Goal: Task Accomplishment & Management: Manage account settings

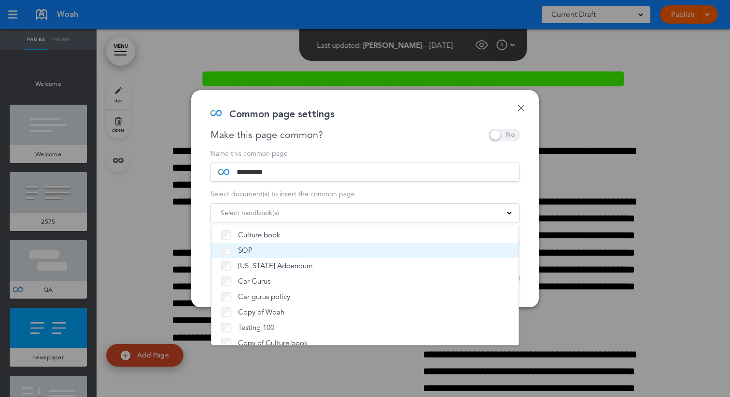
scroll to position [82, 0]
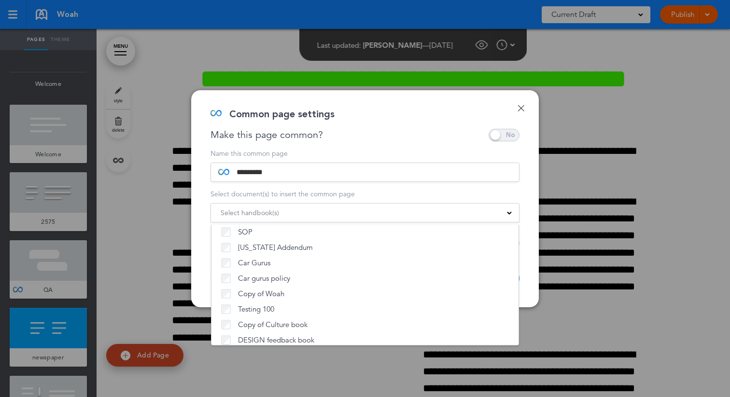
click at [206, 269] on div "Done Common page settings Make this page common? Save time by creating Common P…" at bounding box center [364, 198] width 347 height 217
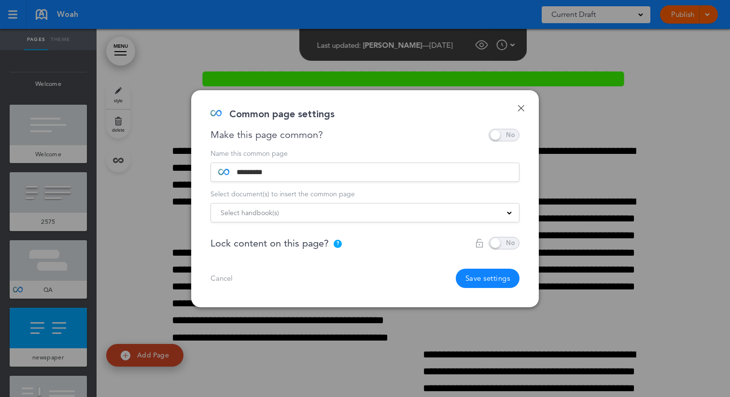
click at [301, 208] on div "Select handbook(s)" at bounding box center [365, 213] width 308 height 11
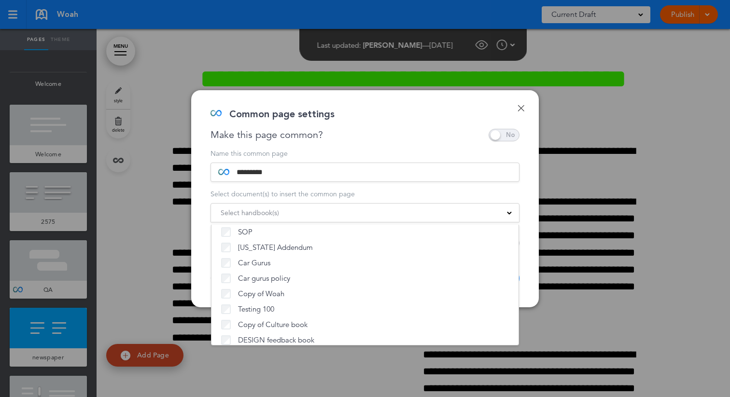
click at [209, 264] on div "Done Common page settings Make this page common? Save time by creating Common P…" at bounding box center [364, 198] width 347 height 217
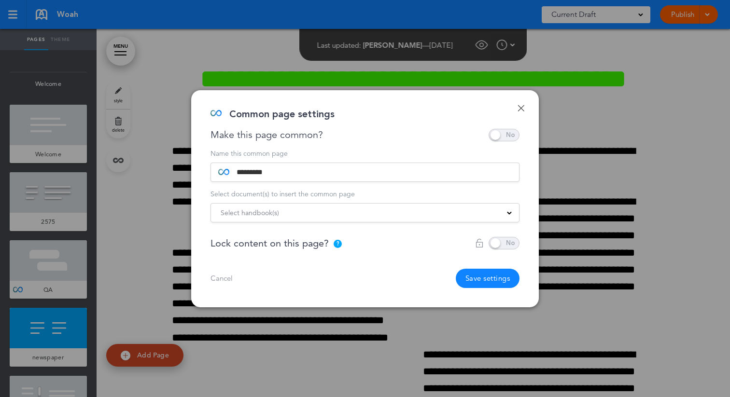
click at [485, 282] on button "Save settings" at bounding box center [488, 278] width 64 height 19
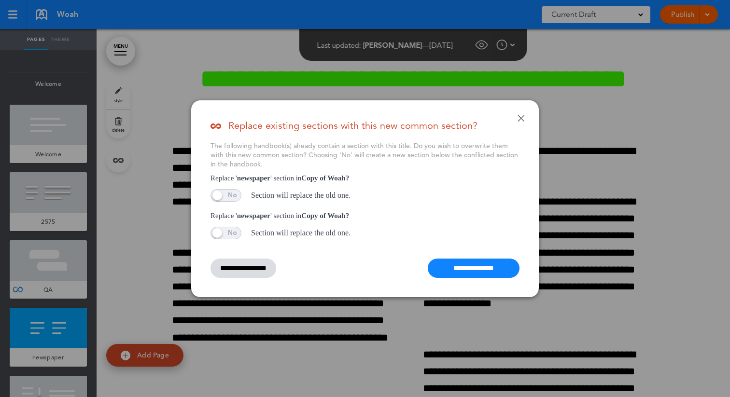
click at [219, 234] on span at bounding box center [225, 233] width 31 height 13
click at [228, 234] on span at bounding box center [225, 233] width 31 height 13
click at [229, 197] on span at bounding box center [225, 195] width 31 height 13
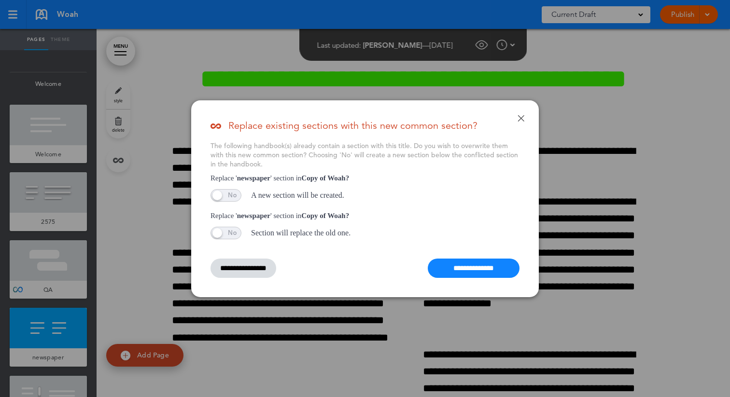
click at [229, 197] on span at bounding box center [225, 195] width 31 height 13
click at [235, 236] on span at bounding box center [225, 233] width 31 height 13
click at [229, 195] on span at bounding box center [225, 195] width 31 height 13
click at [231, 237] on span at bounding box center [225, 233] width 31 height 13
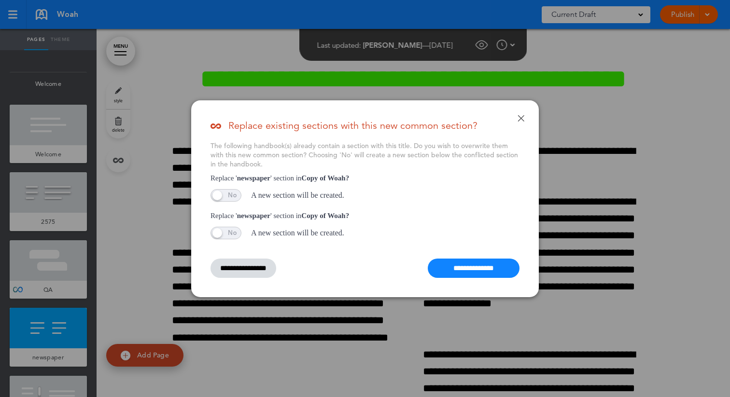
click at [231, 233] on span at bounding box center [225, 233] width 31 height 13
click at [230, 201] on span at bounding box center [225, 195] width 31 height 13
click at [442, 264] on input "**********" at bounding box center [474, 268] width 92 height 19
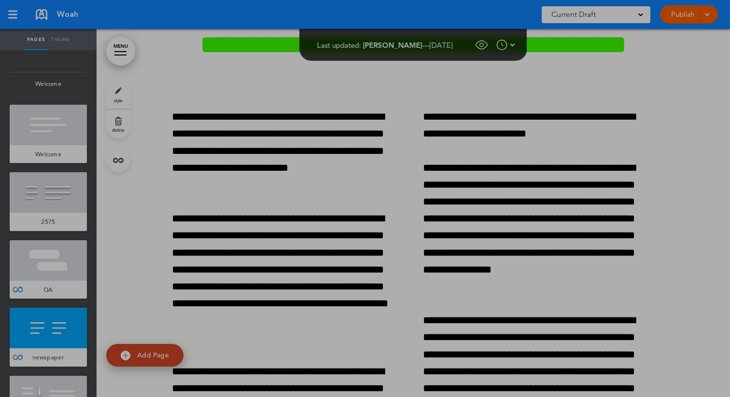
scroll to position [1445, 0]
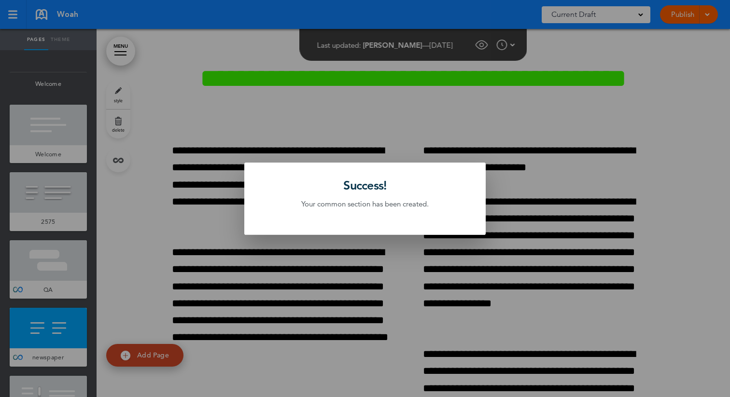
click at [346, 265] on div at bounding box center [365, 198] width 730 height 397
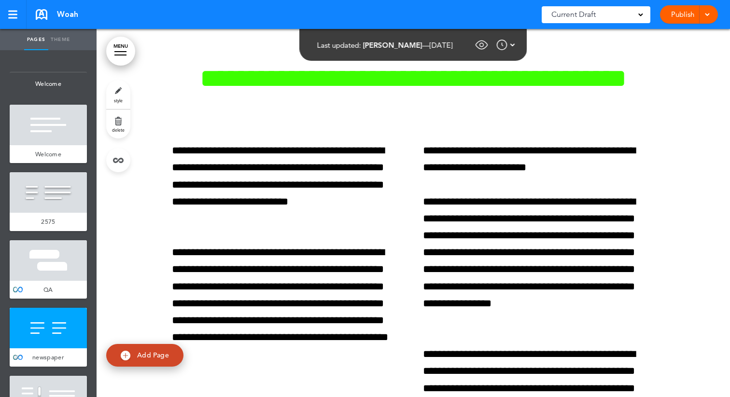
click at [65, 331] on div at bounding box center [48, 328] width 77 height 41
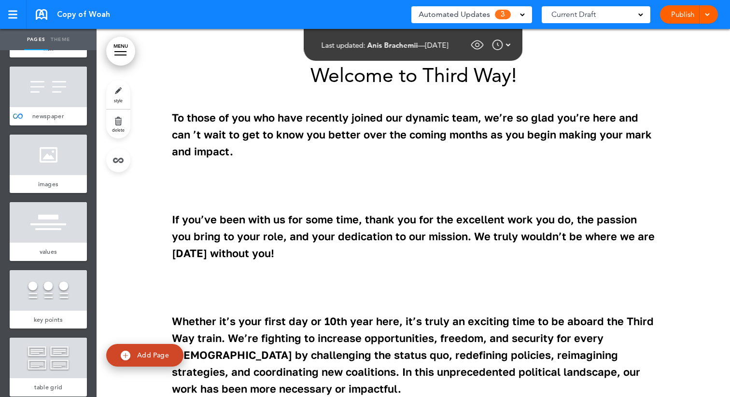
scroll to position [1126, 0]
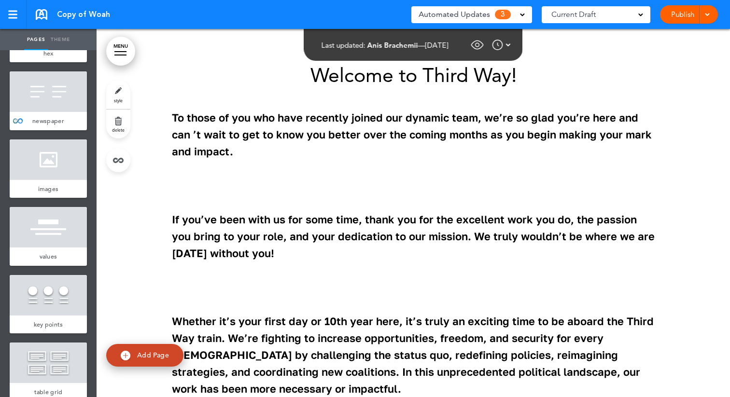
click at [56, 106] on div at bounding box center [48, 91] width 77 height 41
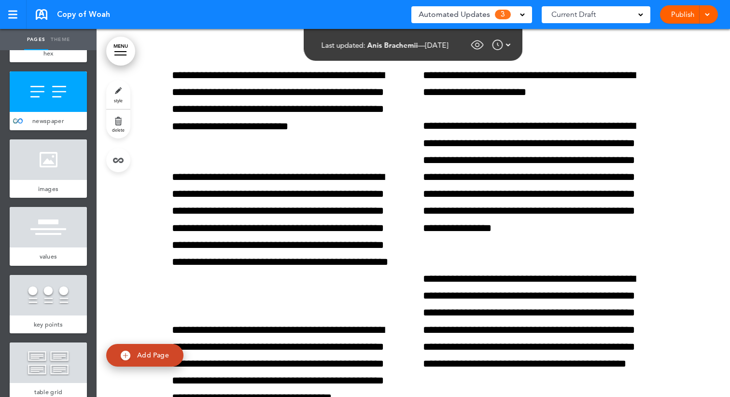
scroll to position [10140, 0]
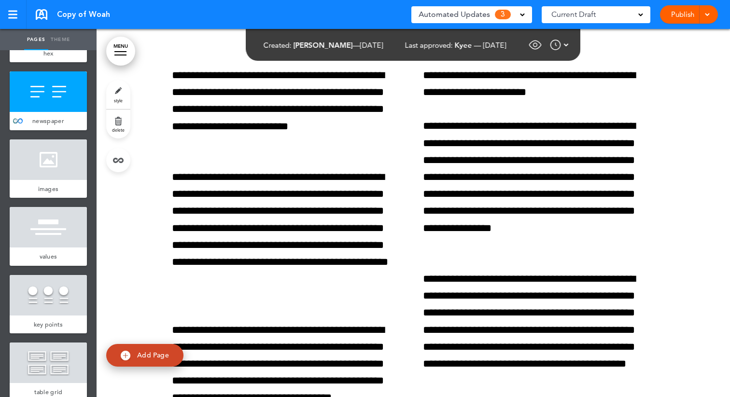
click at [73, 116] on div "newspaper" at bounding box center [48, 121] width 77 height 18
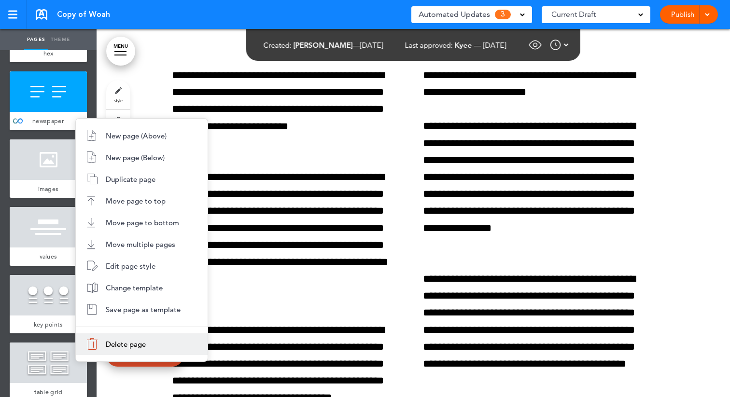
click at [113, 353] on li "Delete page" at bounding box center [142, 344] width 132 height 22
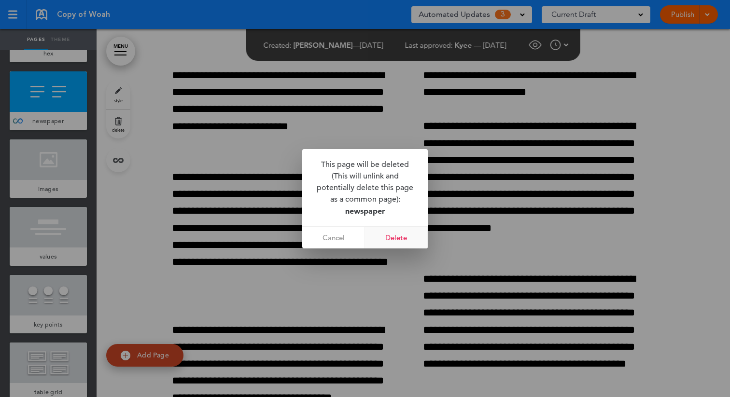
click at [395, 235] on link "Delete" at bounding box center [396, 238] width 63 height 22
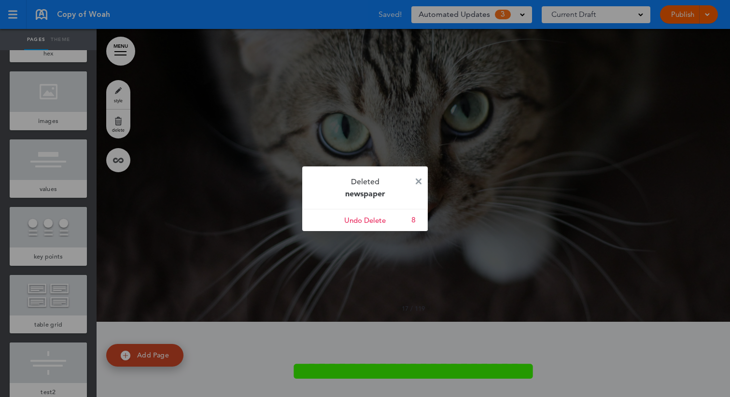
click at [417, 181] on img at bounding box center [419, 182] width 6 height 6
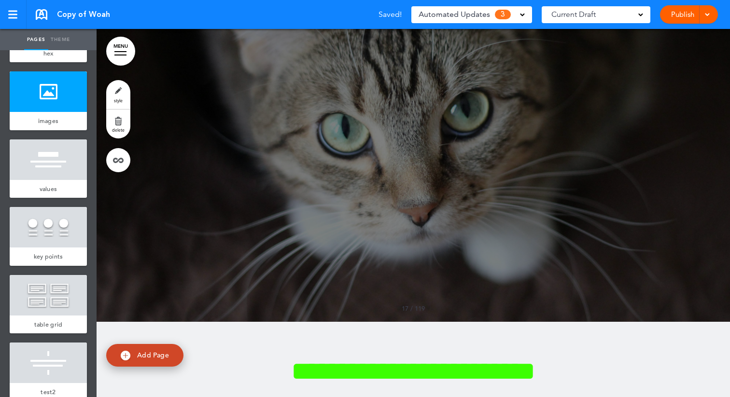
click at [684, 15] on link "Publish" at bounding box center [682, 14] width 30 height 18
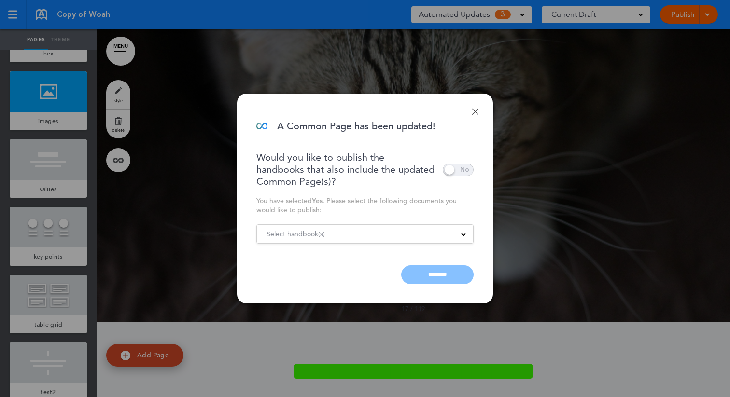
click at [459, 167] on span at bounding box center [458, 170] width 31 height 13
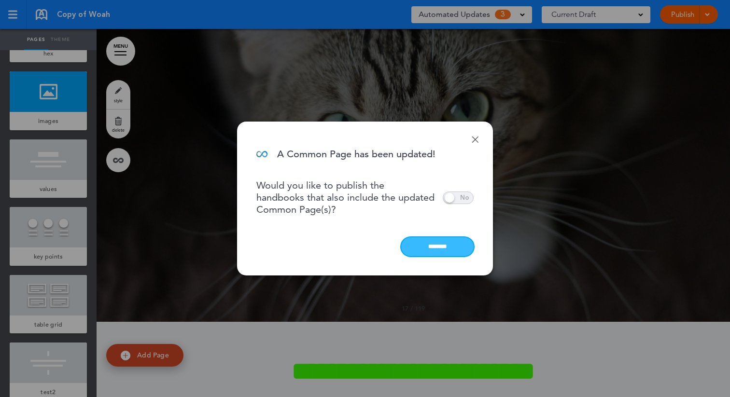
click at [433, 249] on input "********" at bounding box center [437, 246] width 72 height 19
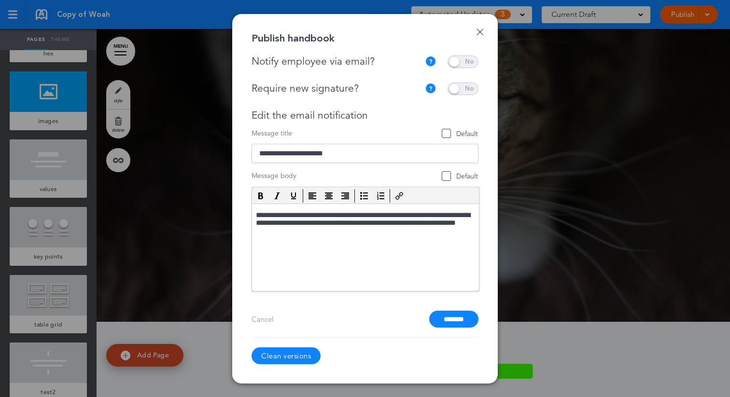
click at [552, 236] on div at bounding box center [365, 198] width 730 height 397
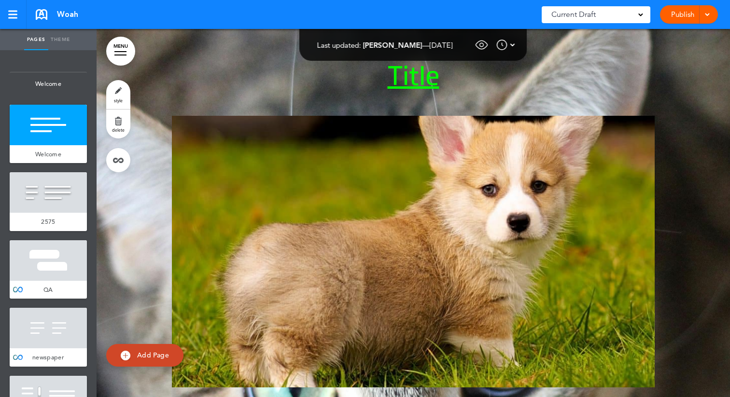
click at [56, 308] on div at bounding box center [48, 328] width 77 height 41
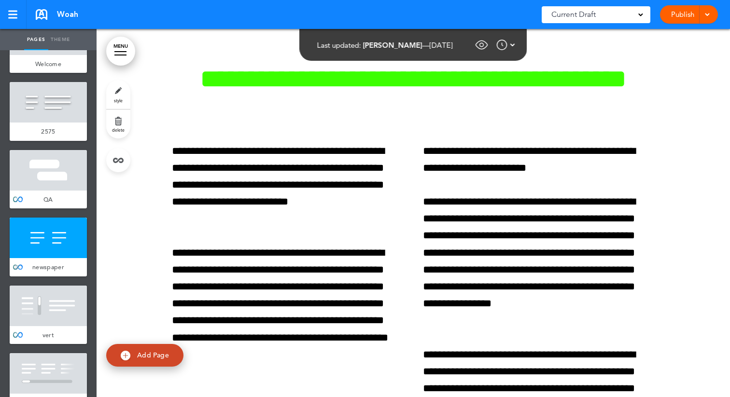
scroll to position [1478, 0]
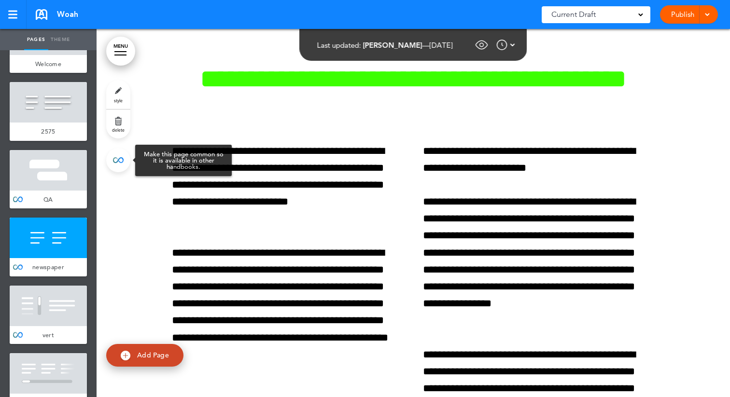
click at [121, 156] on link at bounding box center [118, 160] width 24 height 24
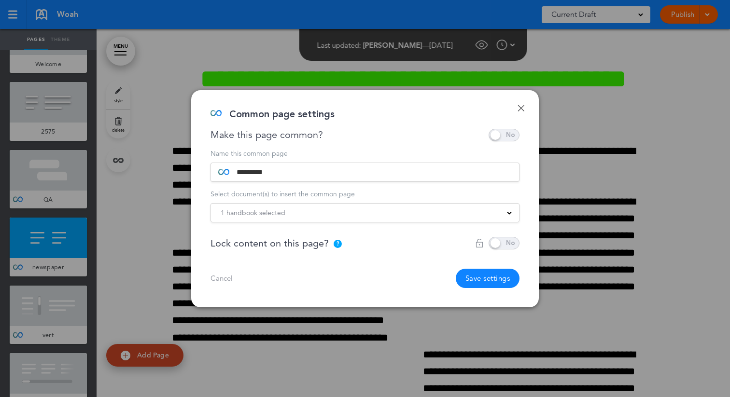
click at [284, 211] on div "1 handbook selected" at bounding box center [365, 213] width 308 height 11
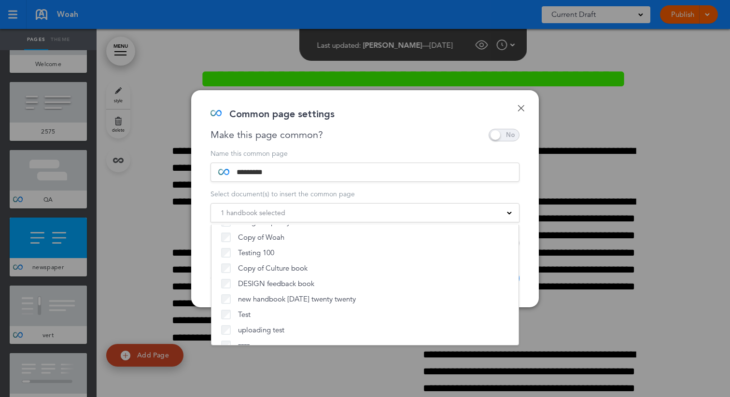
scroll to position [124, 0]
click at [204, 204] on div "Done Common page settings Make this page common? Save time by creating Common P…" at bounding box center [364, 198] width 347 height 217
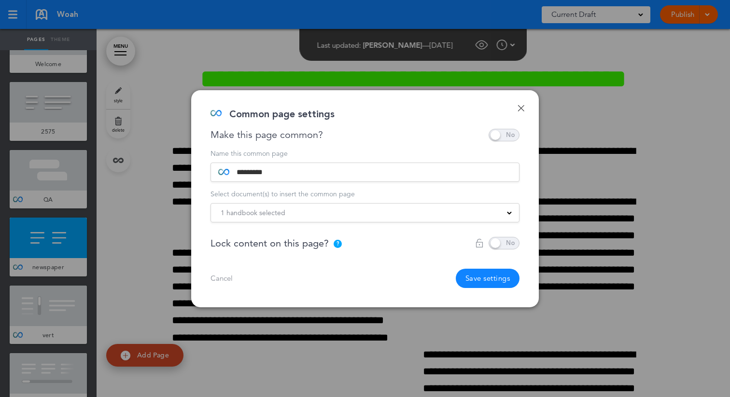
click at [523, 109] on link "Done" at bounding box center [520, 108] width 7 height 7
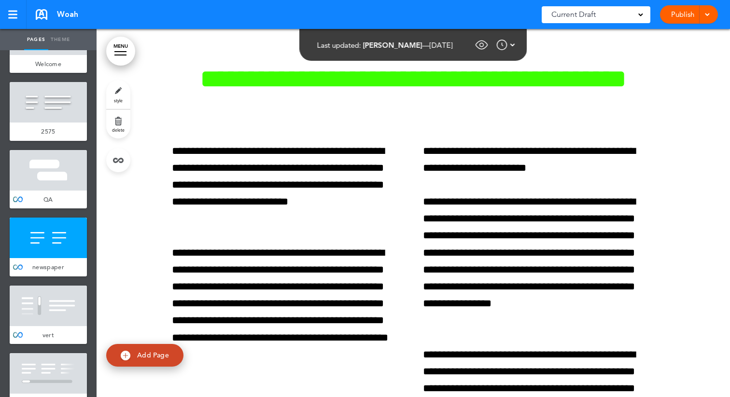
click at [671, 15] on link "Publish" at bounding box center [682, 14] width 30 height 18
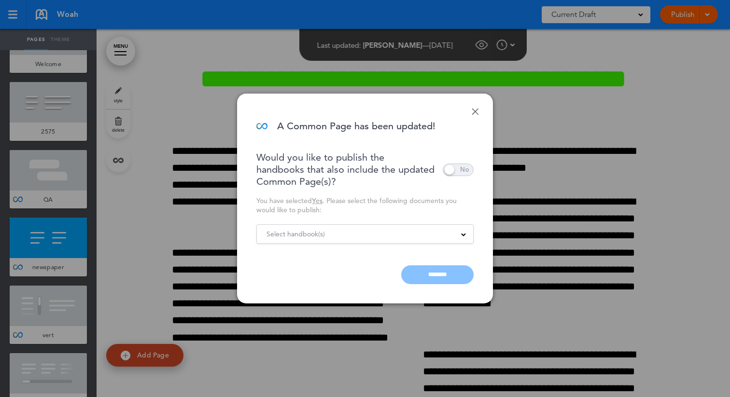
click at [456, 168] on span at bounding box center [458, 170] width 31 height 13
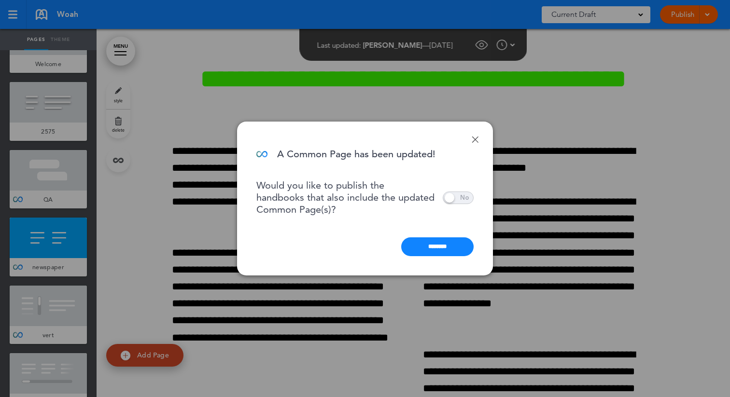
click at [448, 199] on span at bounding box center [458, 198] width 31 height 13
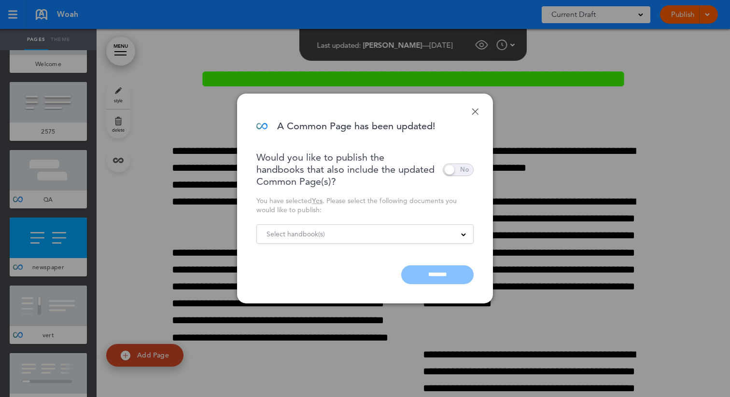
click at [367, 246] on form "Select handbook(s) Publish all documents dog handbook Cancel ********" at bounding box center [364, 254] width 217 height 60
click at [385, 233] on div "Select handbook(s)" at bounding box center [365, 234] width 216 height 11
click at [412, 196] on div "You have selected Yes . Please select the following documents you would like to…" at bounding box center [364, 205] width 217 height 18
click at [455, 172] on span at bounding box center [458, 170] width 31 height 13
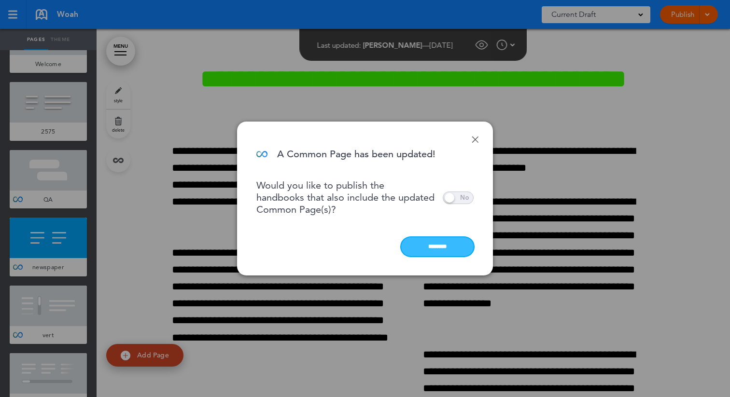
click at [436, 251] on input "********" at bounding box center [437, 246] width 72 height 19
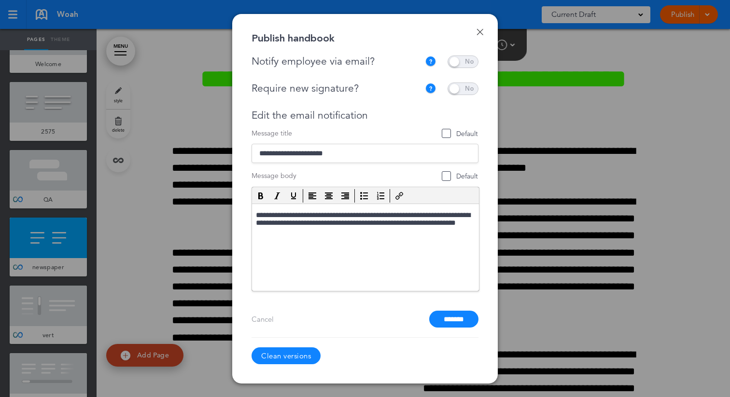
click at [478, 31] on link "Done" at bounding box center [479, 31] width 7 height 7
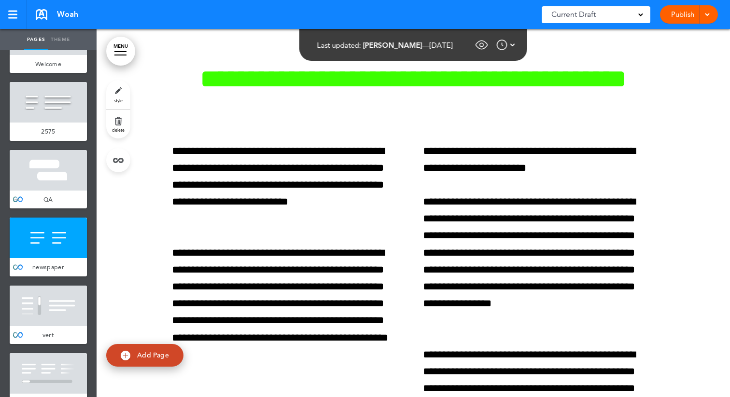
click at [51, 195] on span "QA" at bounding box center [48, 199] width 10 height 8
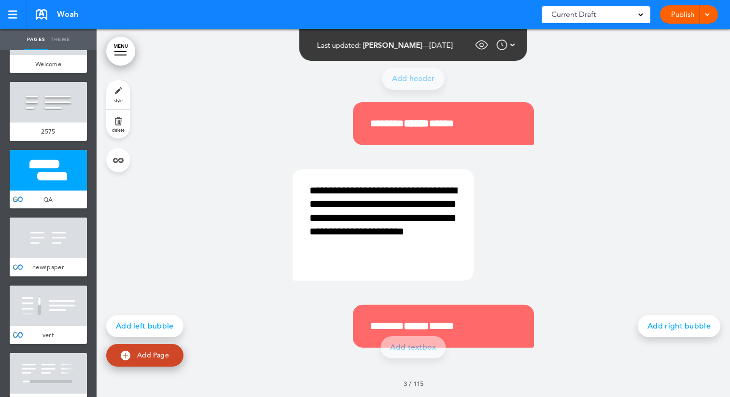
scroll to position [1110, 0]
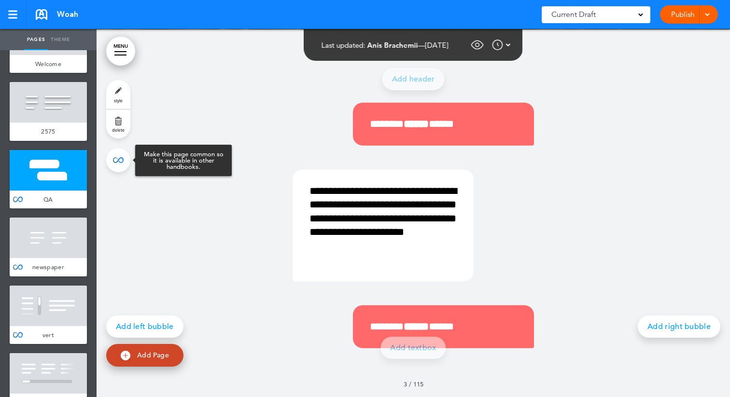
click at [118, 156] on link at bounding box center [118, 160] width 24 height 24
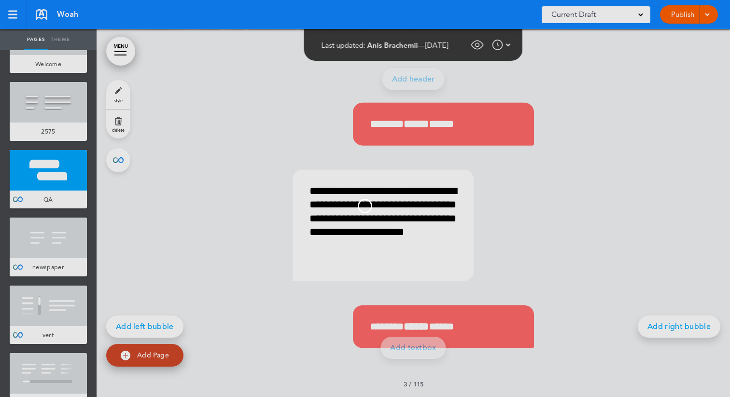
type input "**"
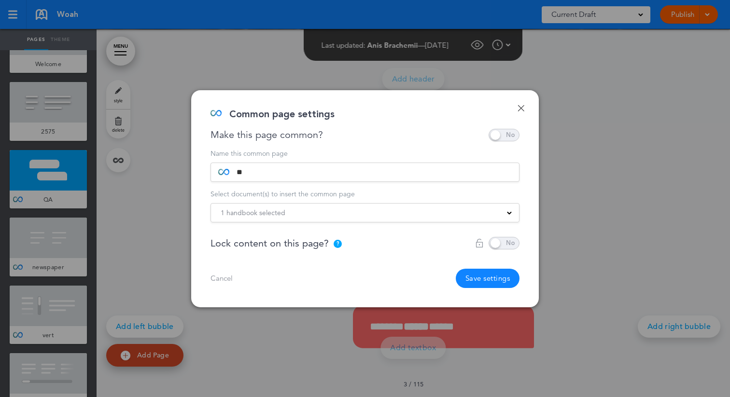
click at [296, 214] on div "1 handbook selected" at bounding box center [365, 213] width 308 height 11
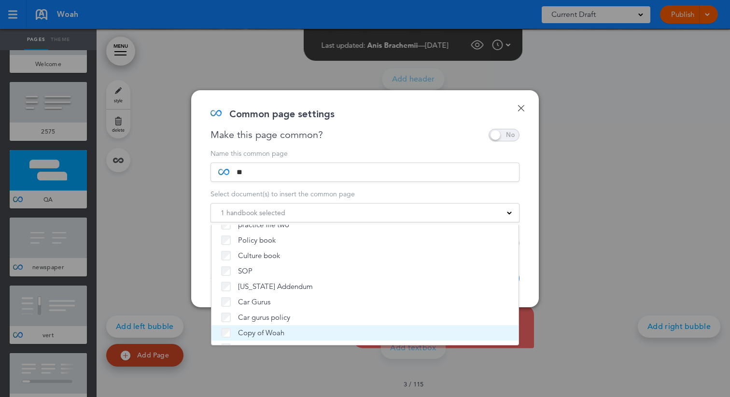
scroll to position [0, 0]
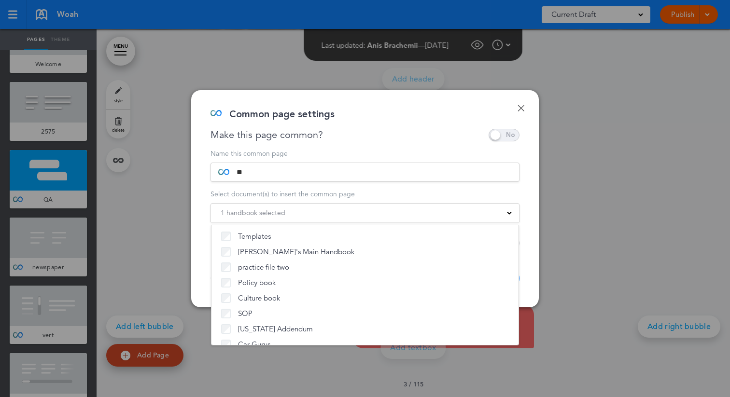
click at [316, 184] on form "Name this common page ** Select document(s) to insert the common page 1 handboo…" at bounding box center [364, 186] width 309 height 72
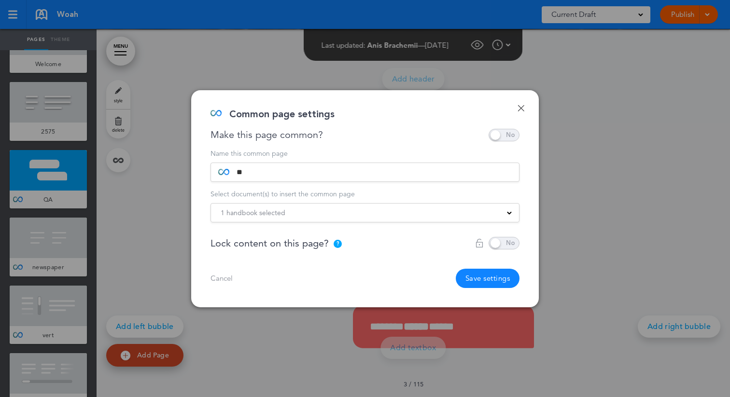
click at [525, 108] on div "Done Common page settings Make this page common? Save time by creating Common P…" at bounding box center [364, 198] width 347 height 217
click at [517, 107] on link "Done" at bounding box center [520, 108] width 7 height 7
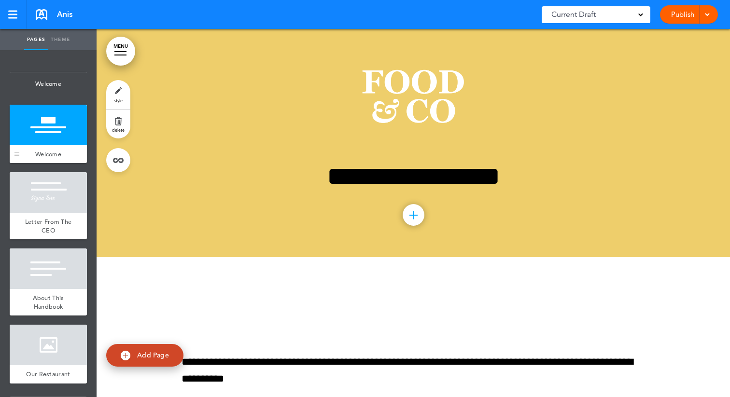
click at [61, 141] on div at bounding box center [48, 125] width 77 height 41
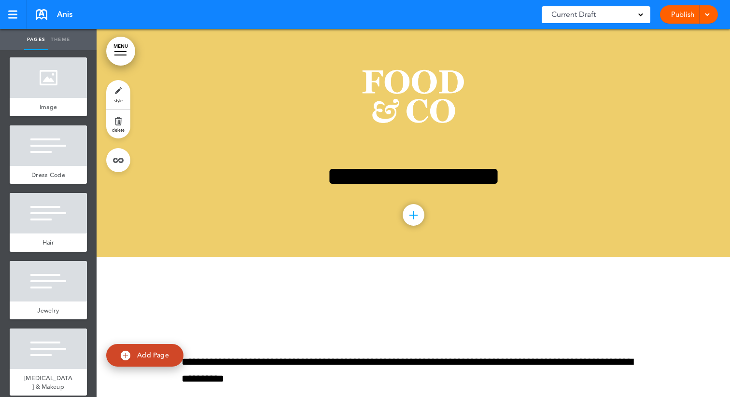
scroll to position [4984, 0]
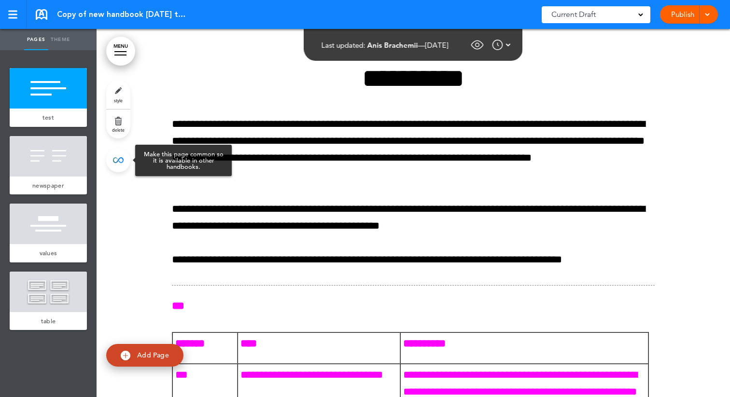
click at [121, 164] on link at bounding box center [118, 160] width 24 height 24
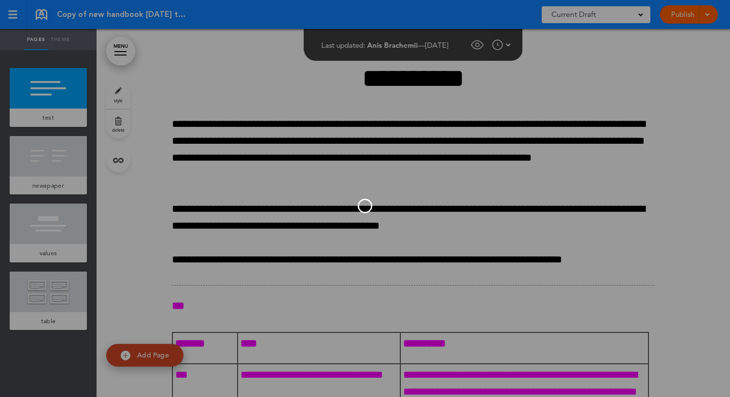
type input "****"
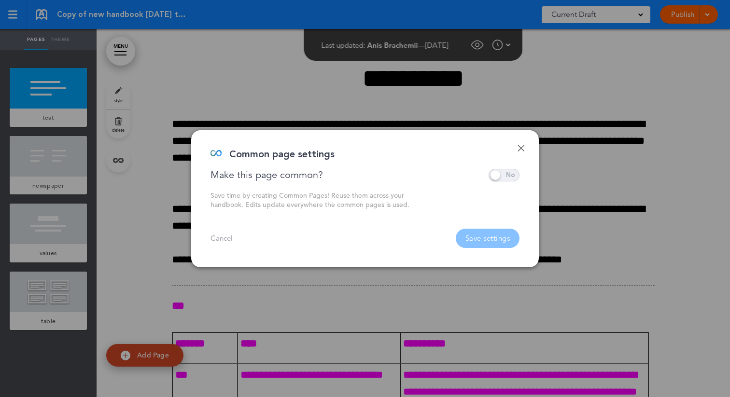
click at [502, 171] on span at bounding box center [503, 175] width 31 height 13
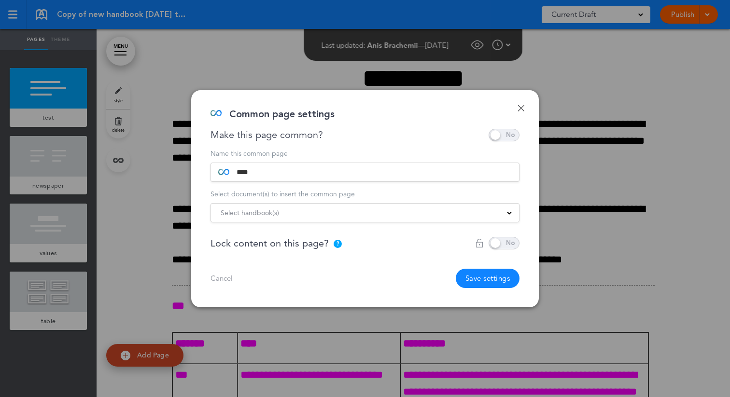
click at [417, 214] on div "Select handbook(s)" at bounding box center [365, 213] width 308 height 11
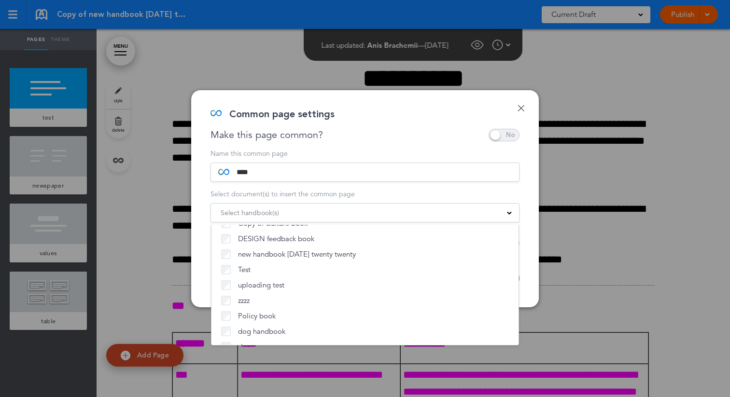
scroll to position [227, 0]
click at [319, 198] on form "Name this common page **** Select document(s) to insert the common page Select …" at bounding box center [364, 186] width 309 height 72
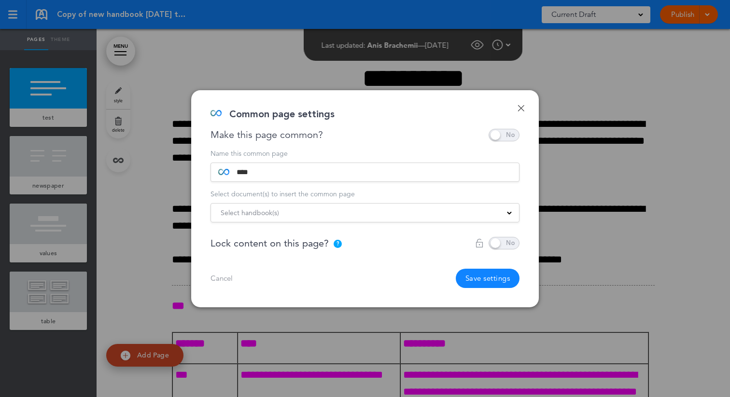
click at [495, 275] on button "Save settings" at bounding box center [488, 278] width 64 height 19
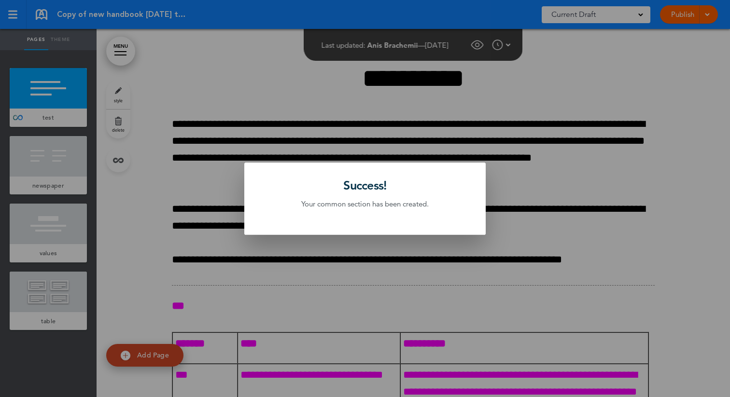
click at [299, 118] on div at bounding box center [365, 198] width 730 height 397
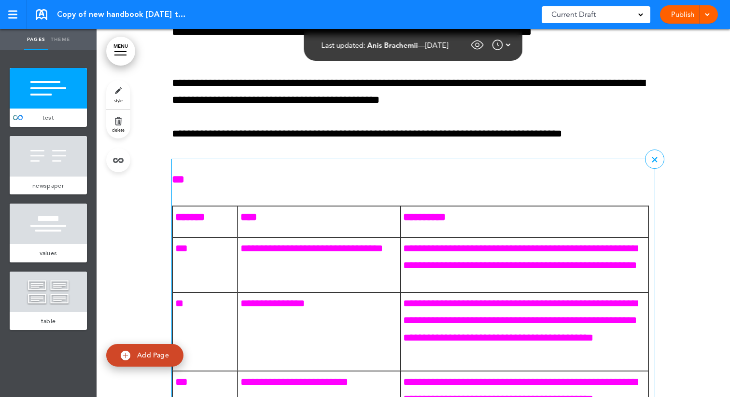
scroll to position [112, 0]
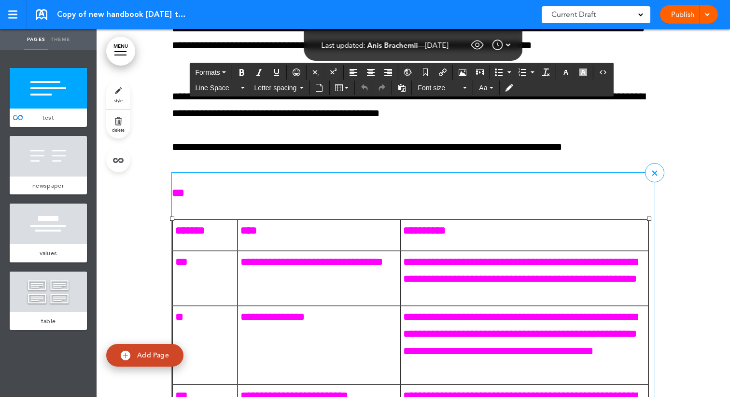
click at [388, 265] on p "**********" at bounding box center [318, 262] width 157 height 17
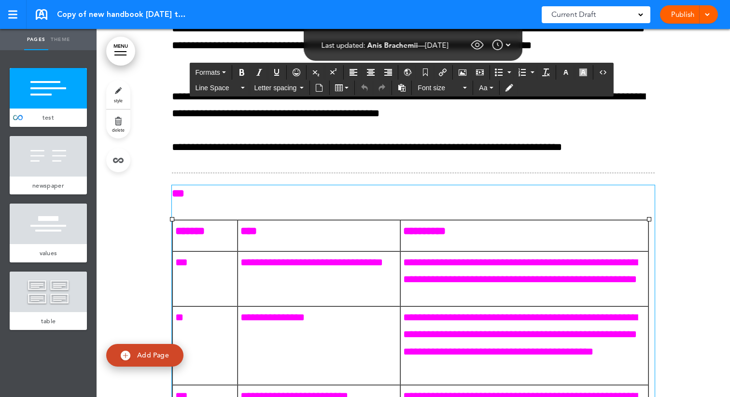
scroll to position [113, 0]
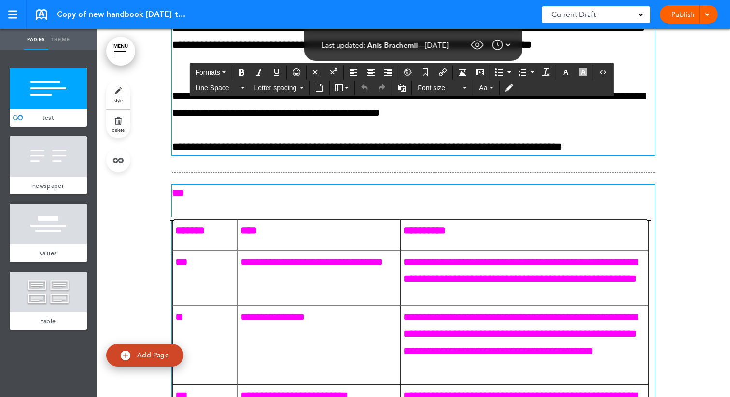
click at [300, 141] on p "**********" at bounding box center [413, 147] width 483 height 17
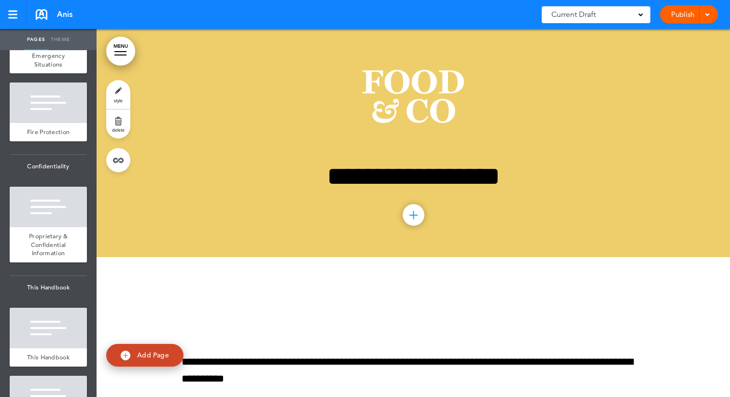
scroll to position [5701, 0]
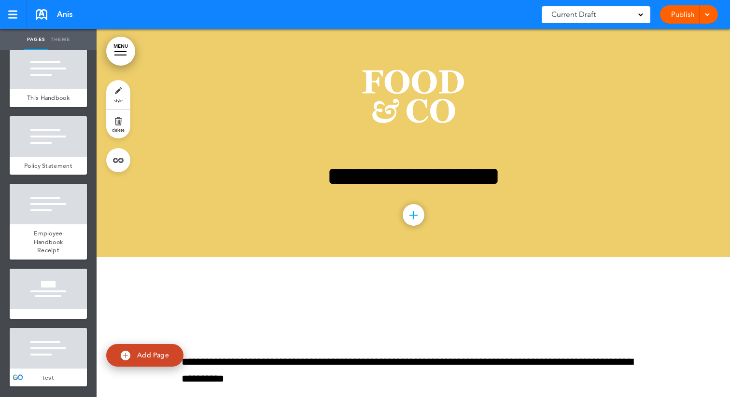
click at [55, 340] on div at bounding box center [48, 348] width 77 height 41
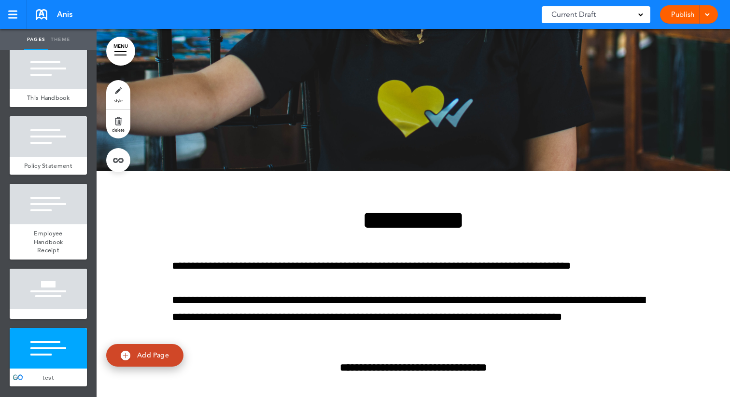
scroll to position [26969, 0]
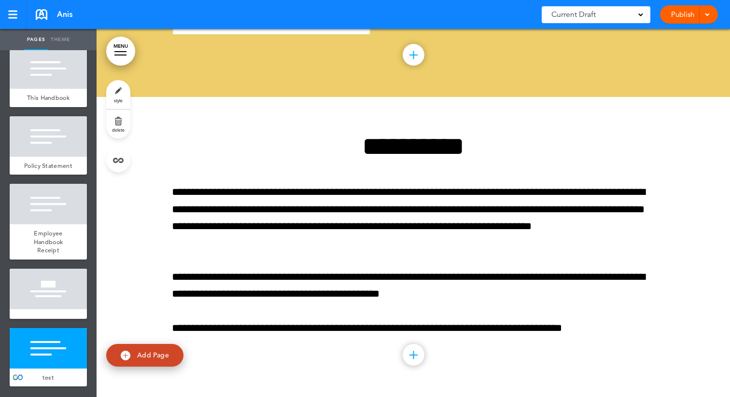
click at [58, 350] on div at bounding box center [48, 348] width 77 height 41
click at [422, 361] on div at bounding box center [414, 355] width 22 height 22
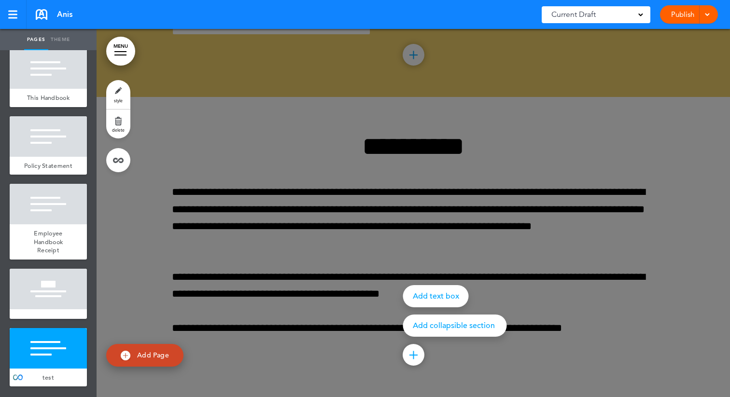
click at [449, 320] on div "Add collapsible section" at bounding box center [455, 326] width 104 height 22
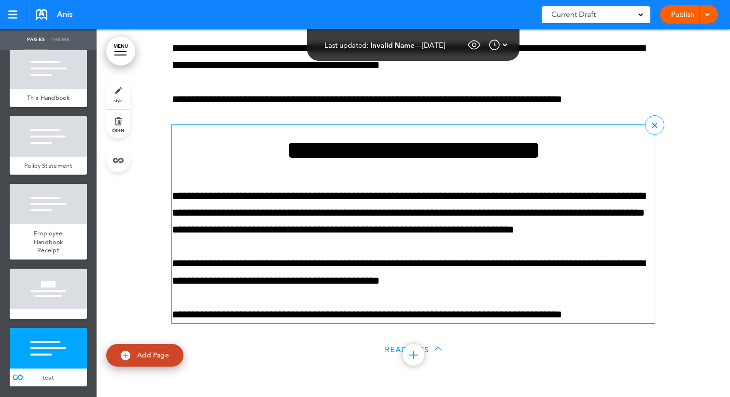
scroll to position [27197, 0]
click at [483, 250] on div "**********" at bounding box center [413, 230] width 483 height 186
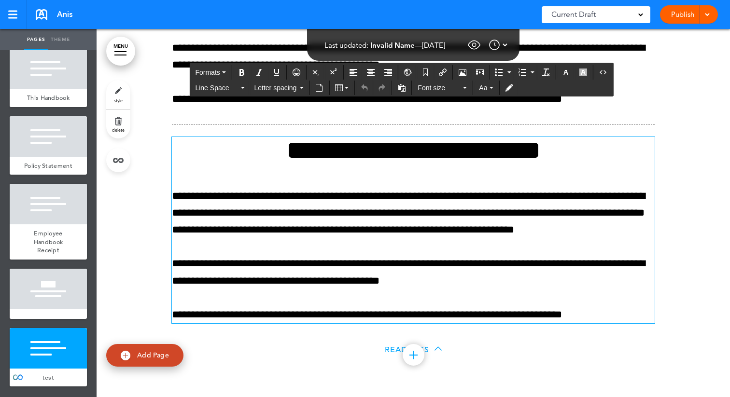
scroll to position [27198, 0]
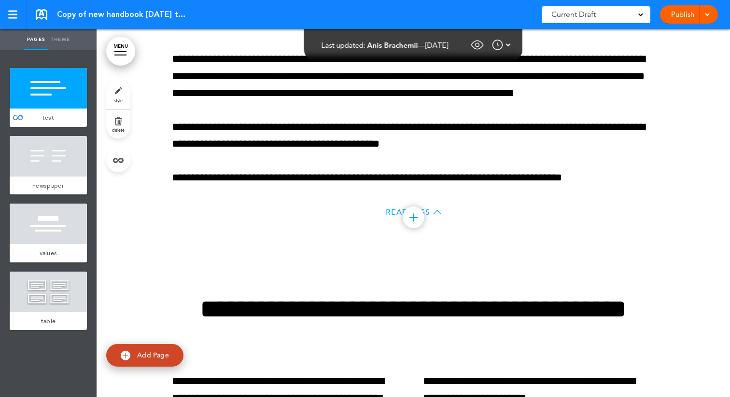
click at [391, 212] on span "Read Less" at bounding box center [408, 212] width 44 height 8
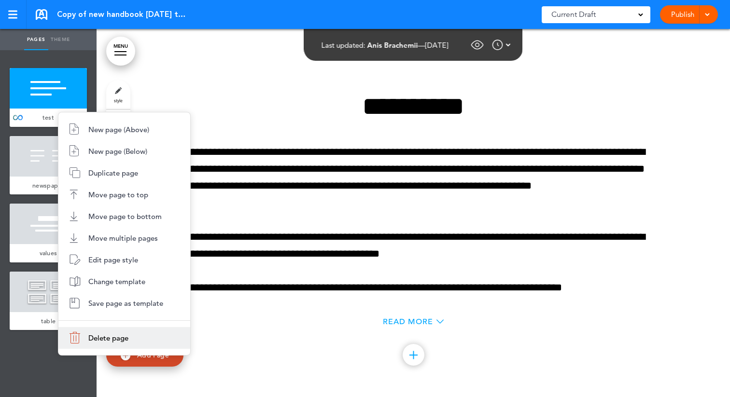
click at [116, 327] on li "Delete page" at bounding box center [124, 338] width 132 height 22
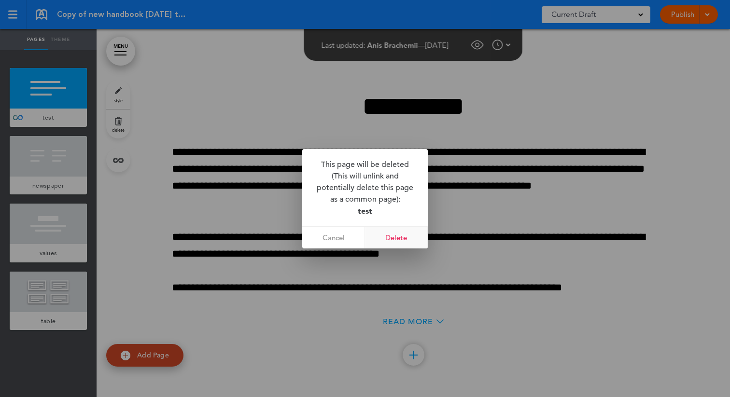
click at [396, 237] on link "Delete" at bounding box center [396, 238] width 63 height 22
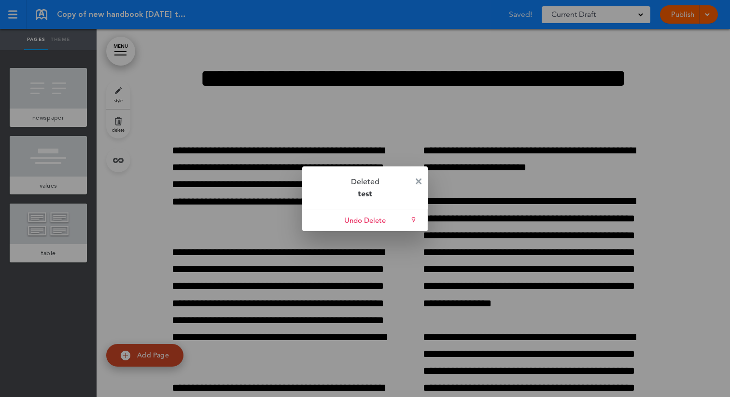
click at [416, 180] on img at bounding box center [419, 182] width 6 height 6
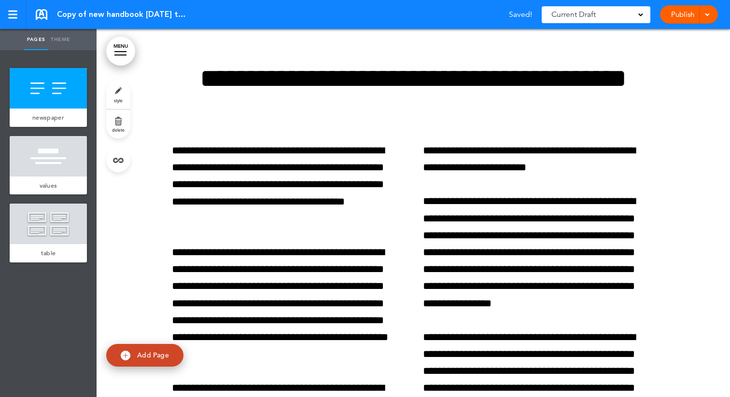
click at [680, 14] on link "Publish" at bounding box center [682, 14] width 30 height 18
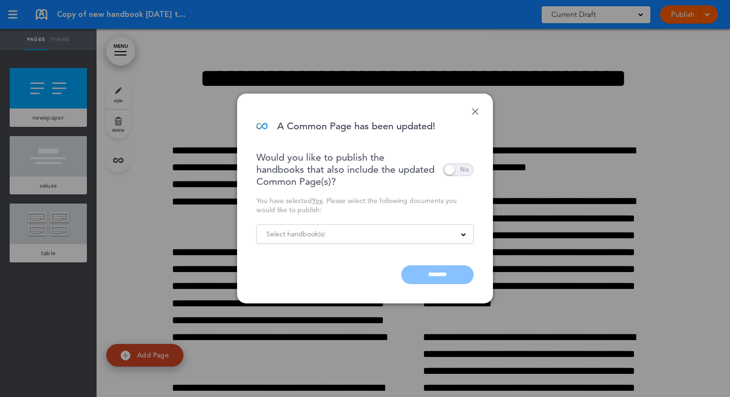
click at [473, 111] on link "Done" at bounding box center [475, 111] width 7 height 7
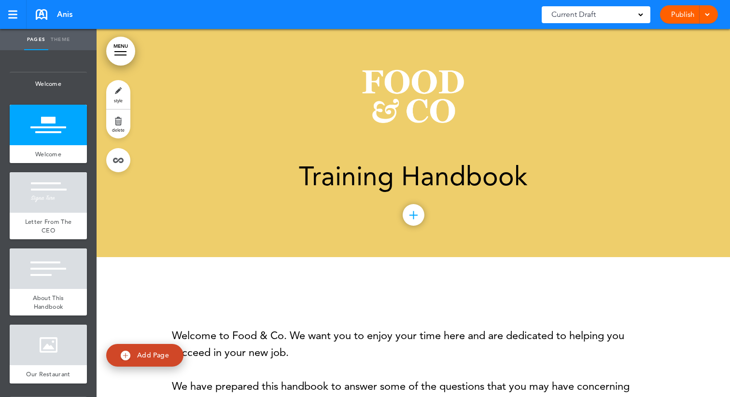
click at [669, 14] on link "Publish" at bounding box center [682, 14] width 30 height 18
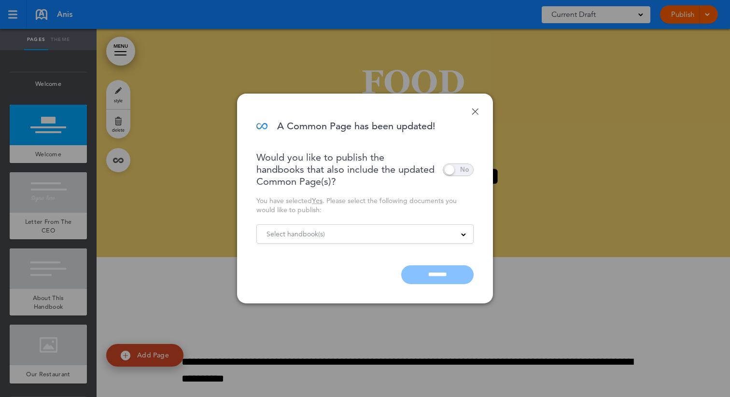
click at [386, 234] on div "Select handbook(s)" at bounding box center [365, 234] width 216 height 11
click at [370, 205] on div "You have selected Yes . Please select the following documents you would like to…" at bounding box center [364, 205] width 217 height 18
click at [455, 172] on span at bounding box center [458, 170] width 31 height 13
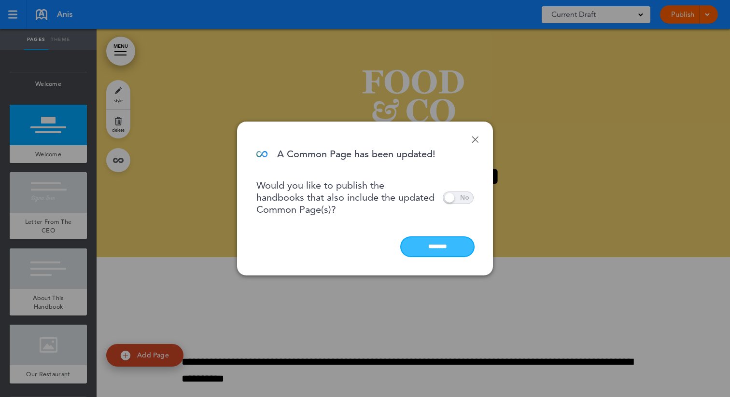
click at [438, 256] on input "********" at bounding box center [437, 246] width 72 height 19
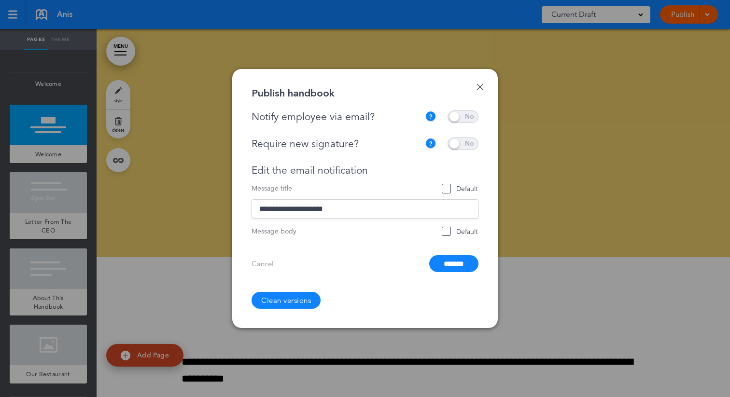
click at [477, 89] on link "Done" at bounding box center [479, 86] width 7 height 7
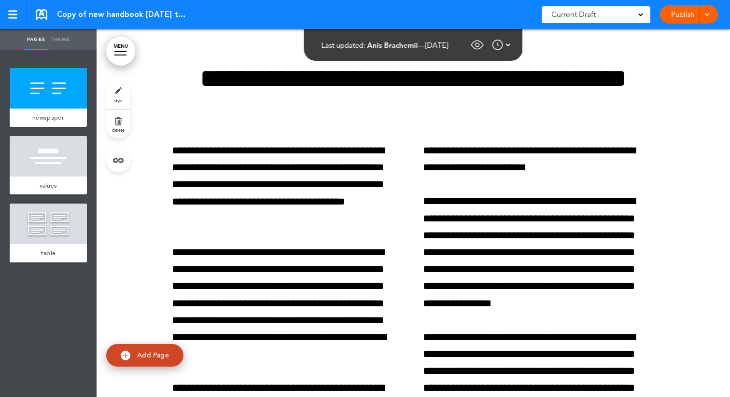
click at [686, 7] on link "Publish" at bounding box center [682, 14] width 30 height 18
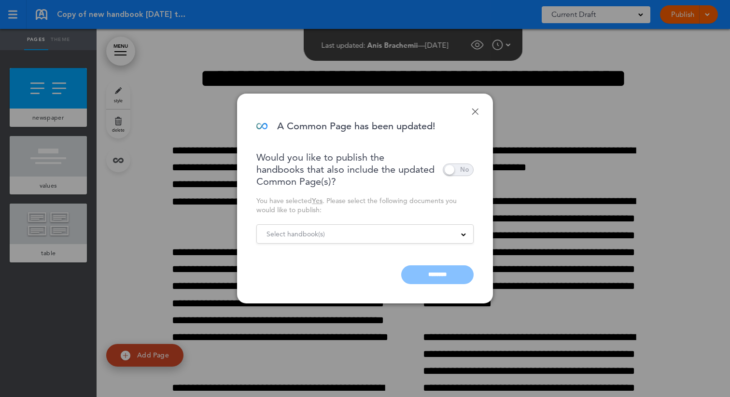
click at [458, 167] on span at bounding box center [458, 170] width 31 height 13
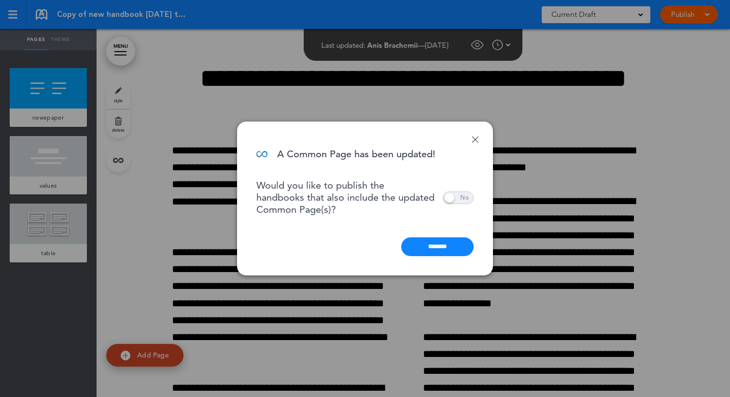
click at [472, 139] on link "Done" at bounding box center [475, 139] width 7 height 7
